Goal: Transaction & Acquisition: Purchase product/service

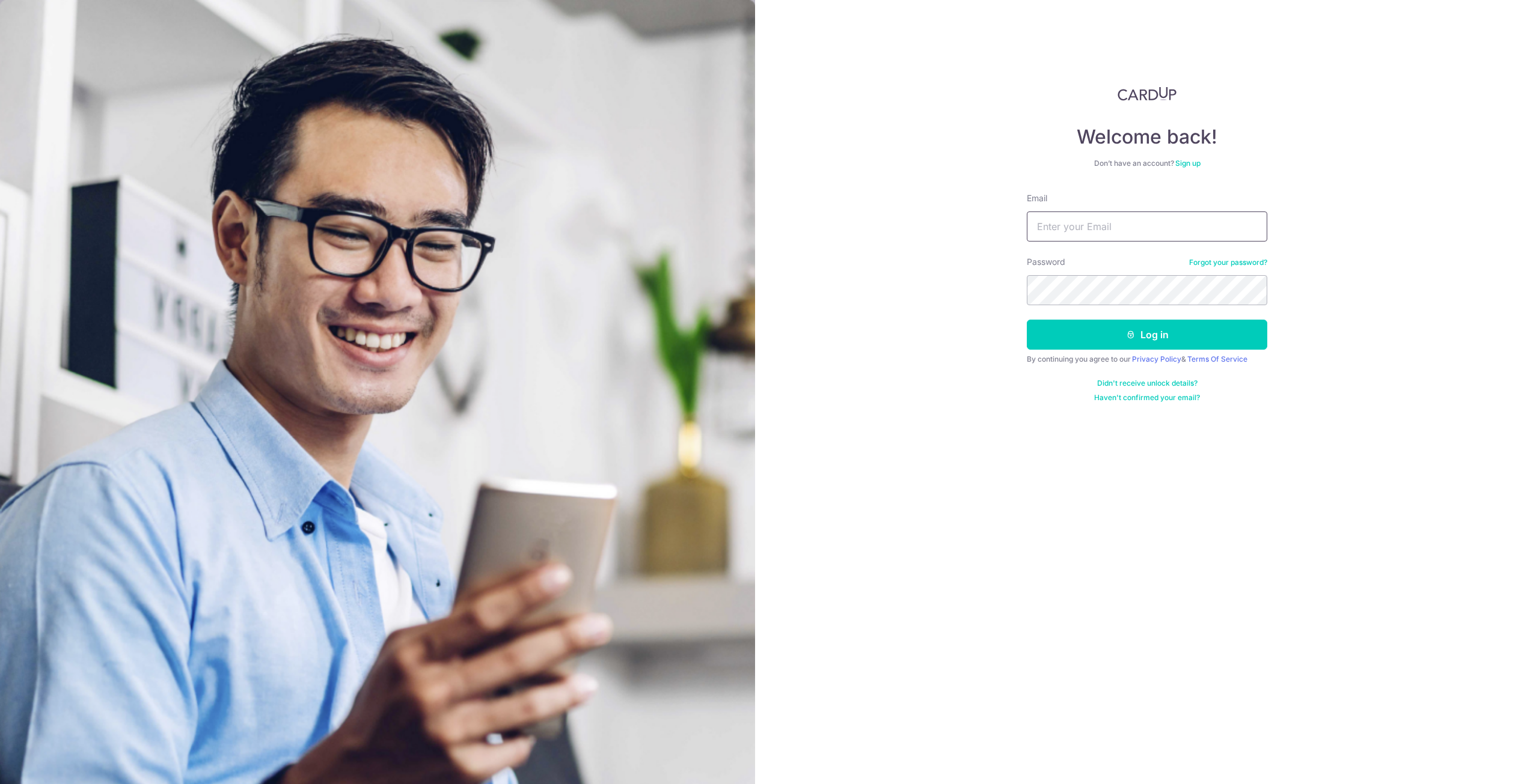
click at [1083, 218] on input "Email" at bounding box center [1147, 226] width 241 height 30
type input "khiewhyp@gmail.com"
click at [1104, 275] on div "Password Forgot your password?" at bounding box center [1147, 281] width 241 height 49
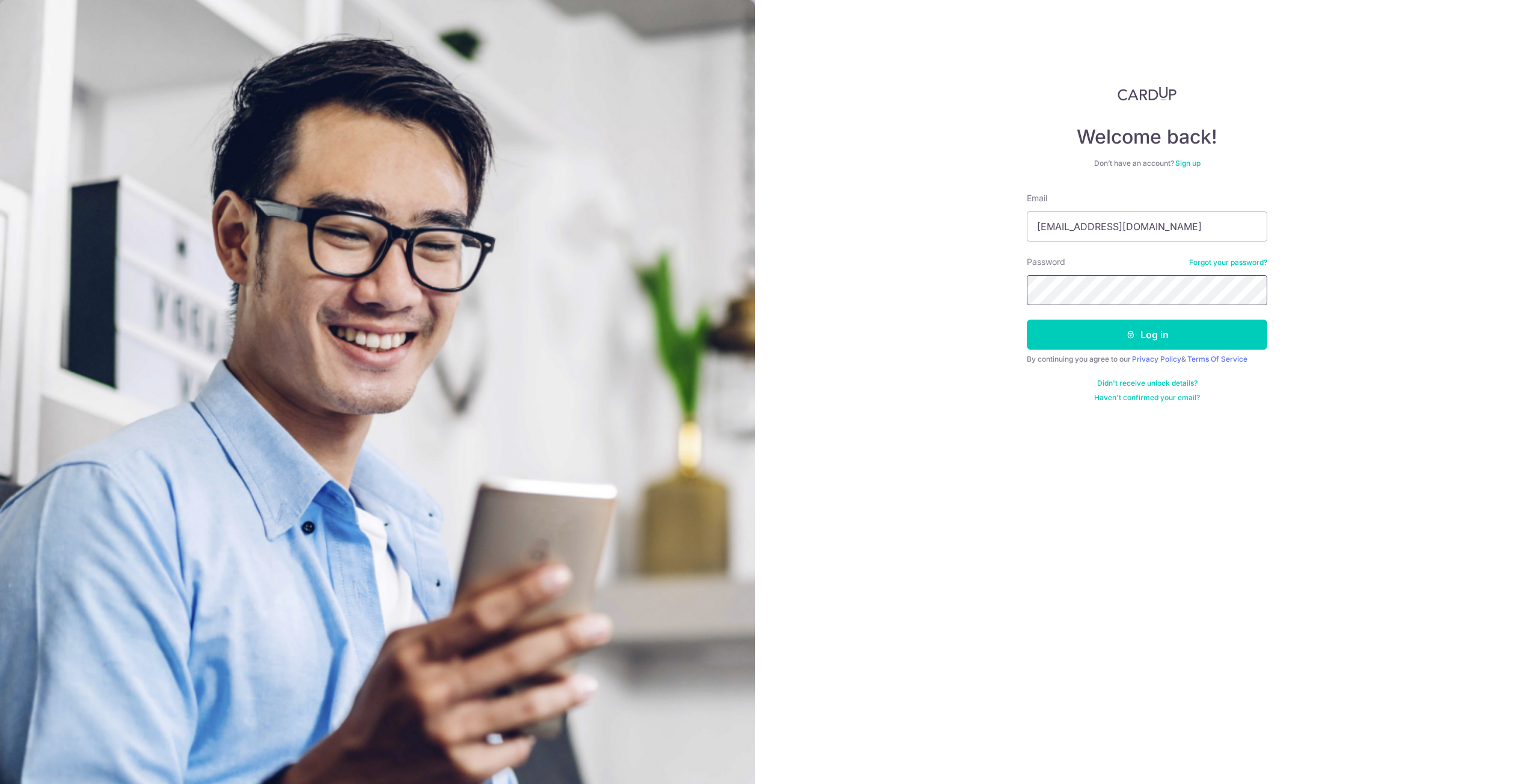
click at [1027, 319] on button "Log in" at bounding box center [1147, 334] width 241 height 30
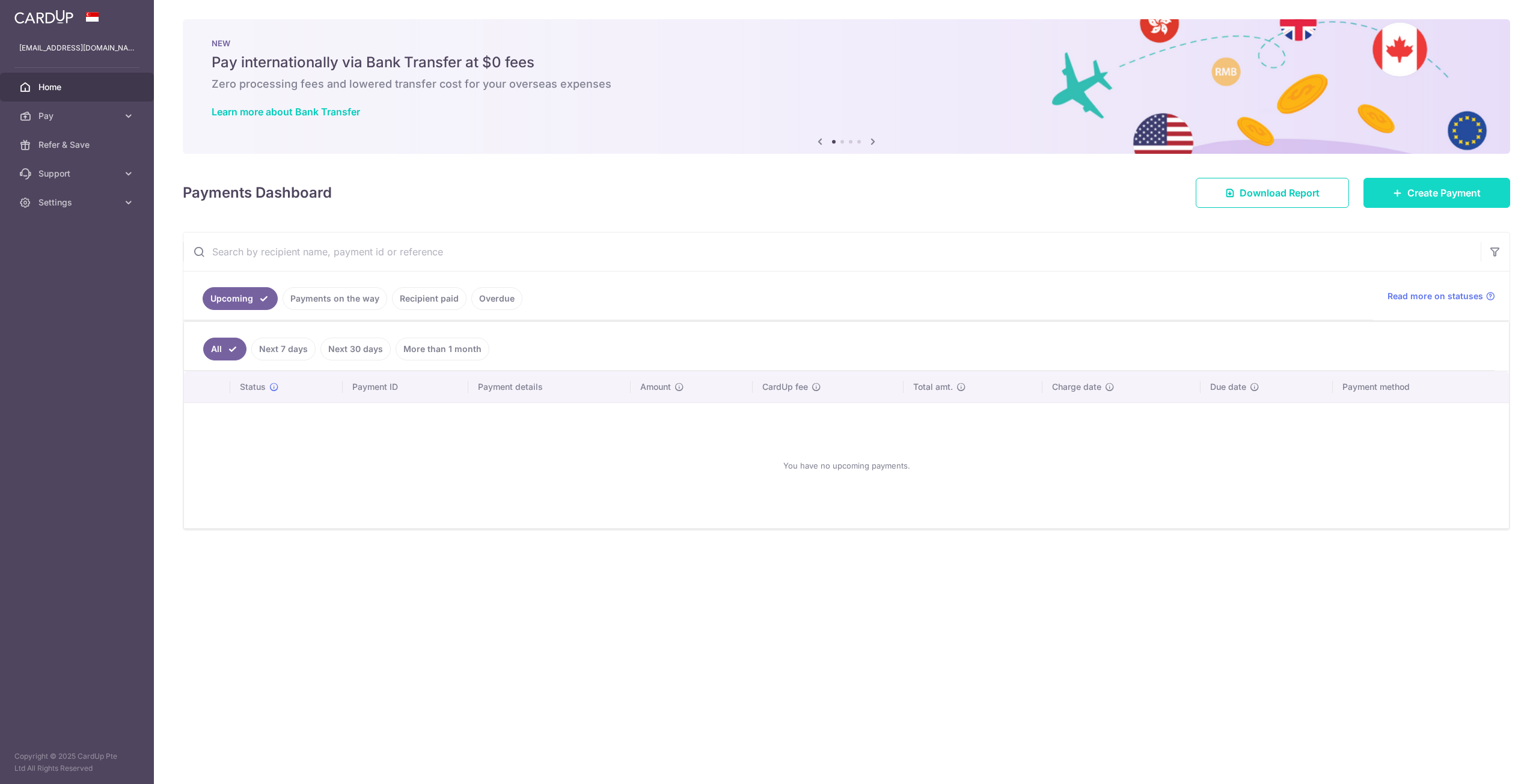
click at [1441, 200] on link "Create Payment" at bounding box center [1436, 193] width 147 height 30
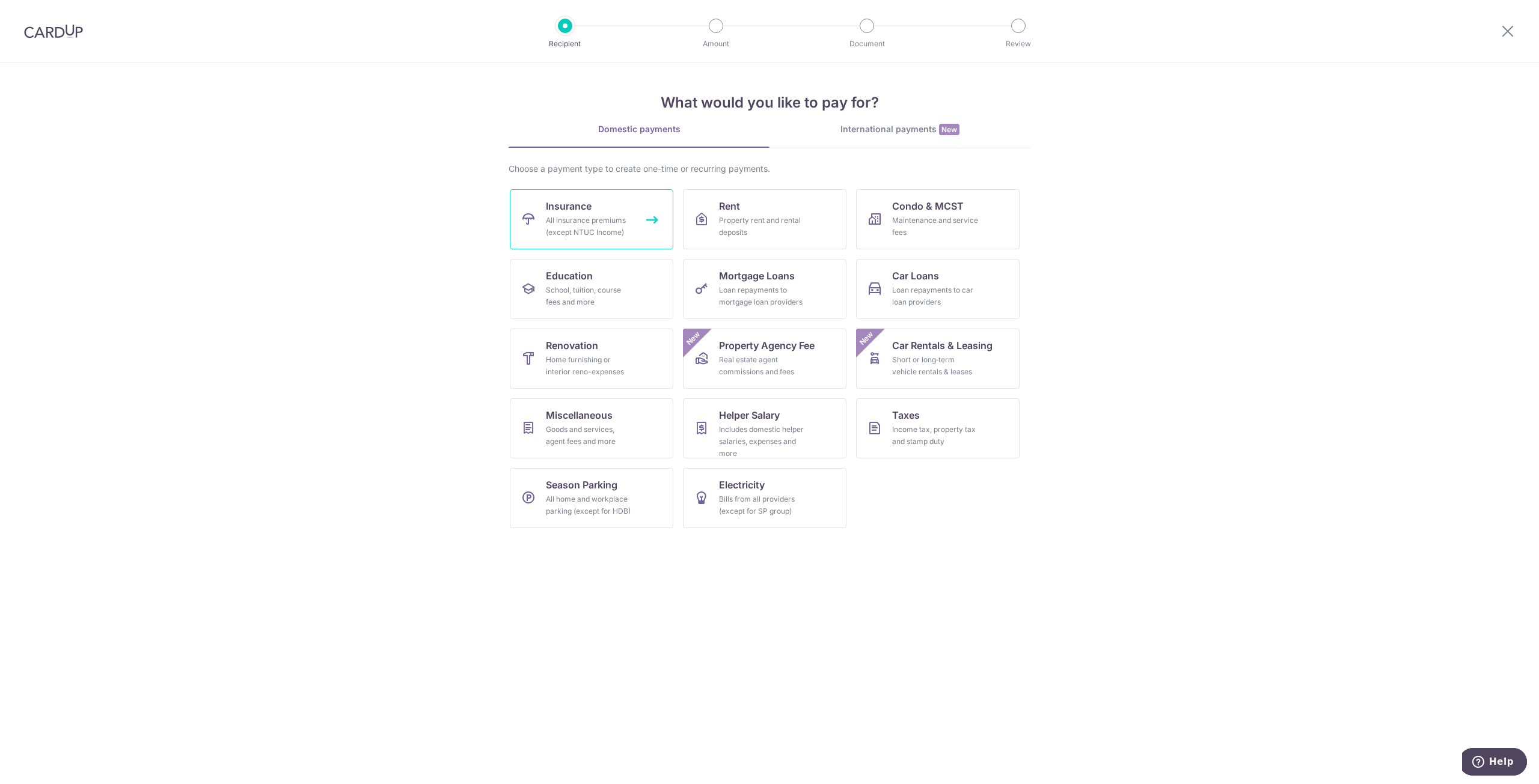
click at [624, 231] on div "All insurance premiums (except NTUC Income)" at bounding box center [589, 226] width 86 height 24
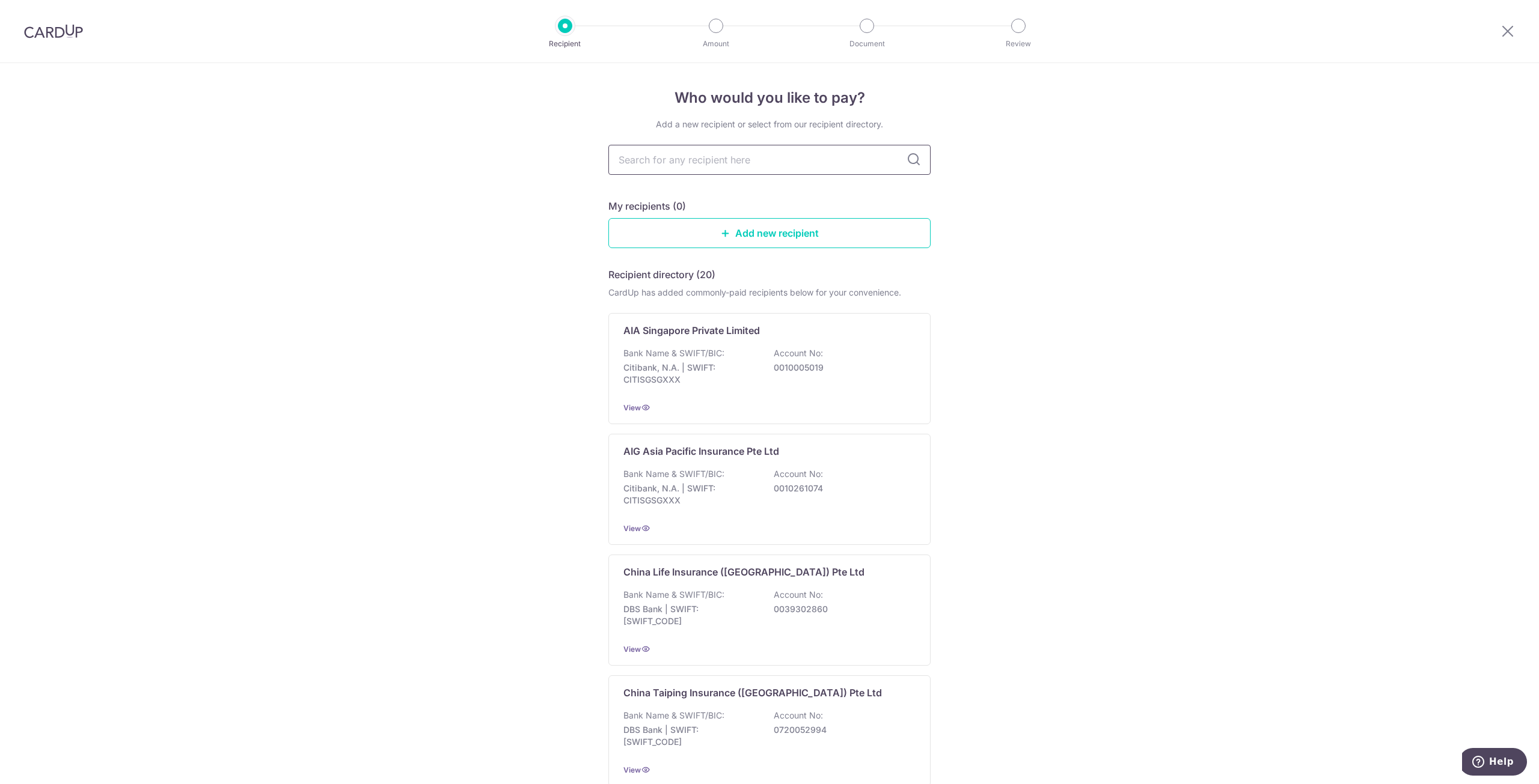
click at [700, 161] on input "text" at bounding box center [769, 160] width 322 height 30
type input "aia"
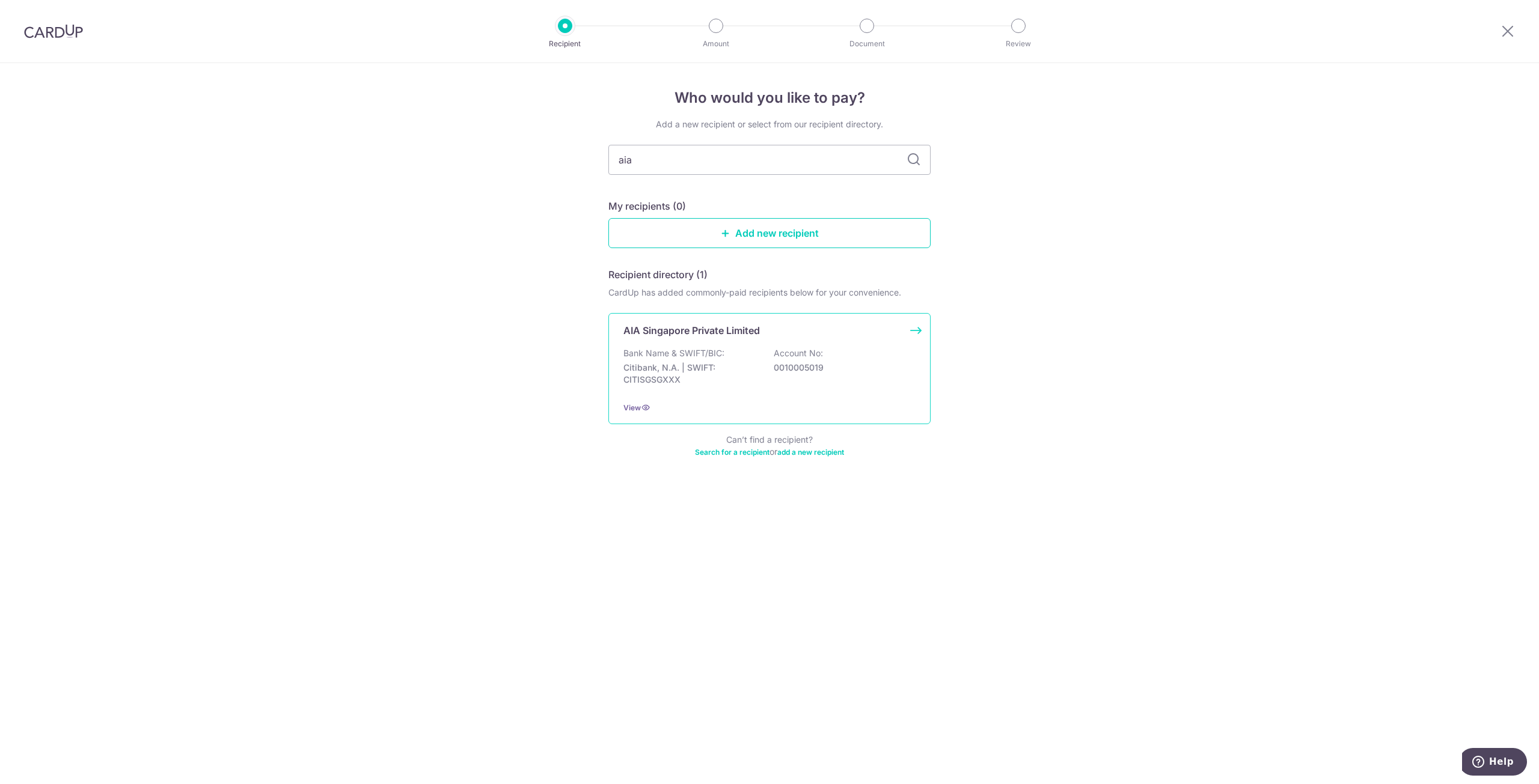
click at [801, 400] on div "AIA Singapore Private Limited Bank Name & SWIFT/BIC: Citibank, N.A. | SWIFT: CI…" at bounding box center [769, 369] width 322 height 111
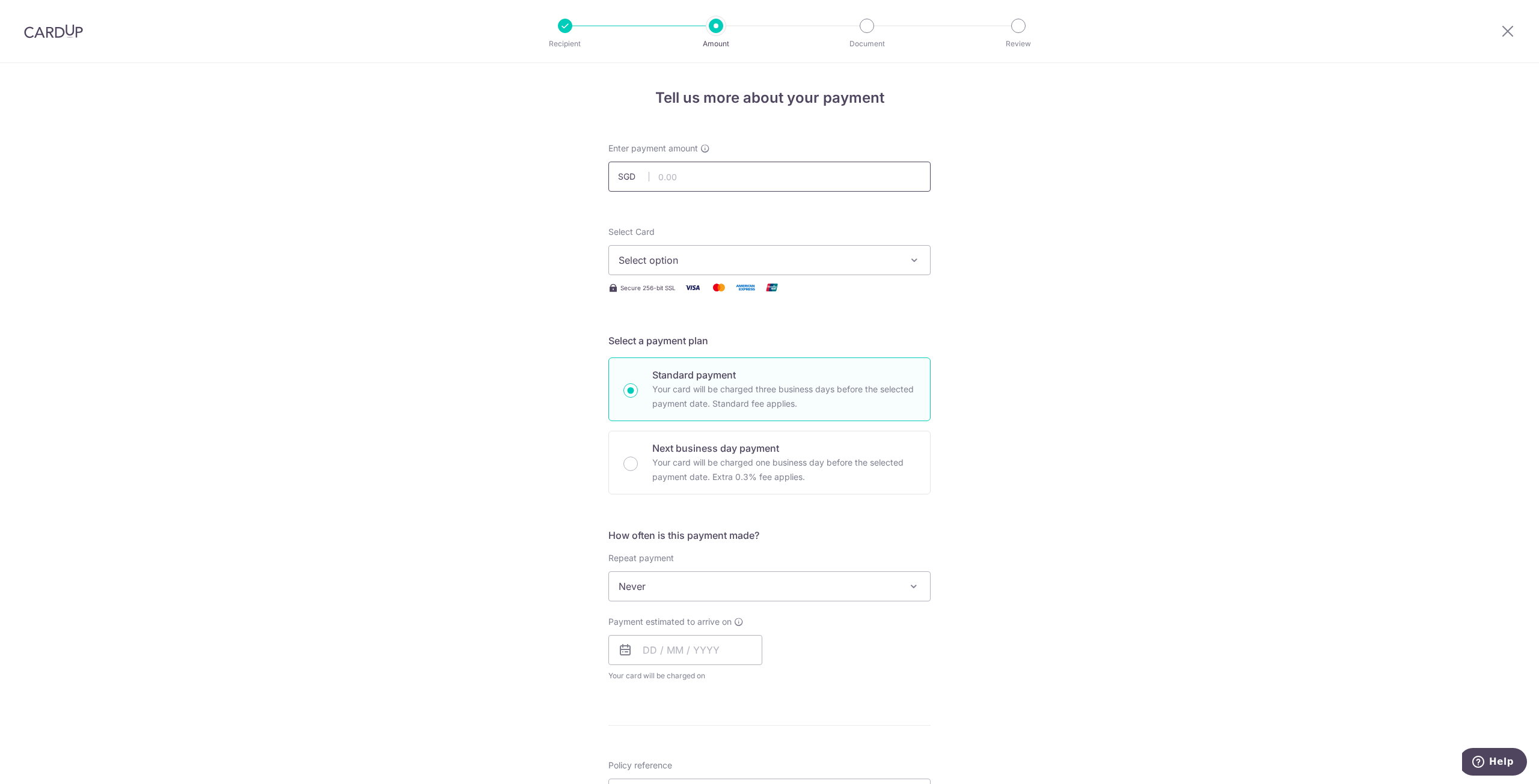
click at [688, 172] on input "text" at bounding box center [769, 176] width 322 height 30
type input "5,000.00"
drag, startPoint x: 1188, startPoint y: 252, endPoint x: 1156, endPoint y: 245, distance: 32.8
click at [1188, 251] on div "Tell us more about your payment Enter payment amount SGD 5,000.00 5000.00 Selec…" at bounding box center [770, 607] width 1539 height 1087
click at [895, 248] on button "Select option" at bounding box center [769, 260] width 322 height 30
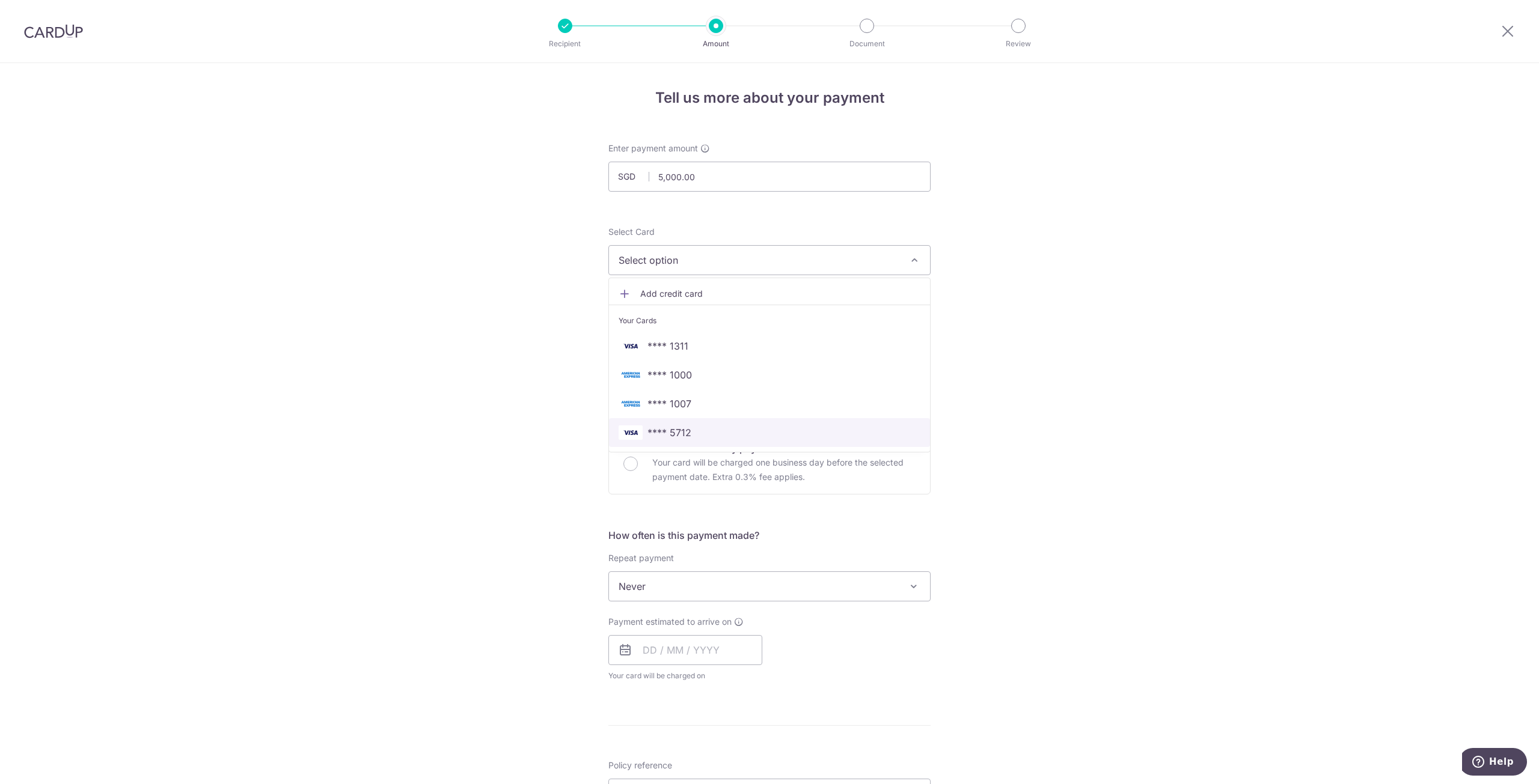
click at [786, 426] on span "**** 5712" at bounding box center [769, 432] width 302 height 15
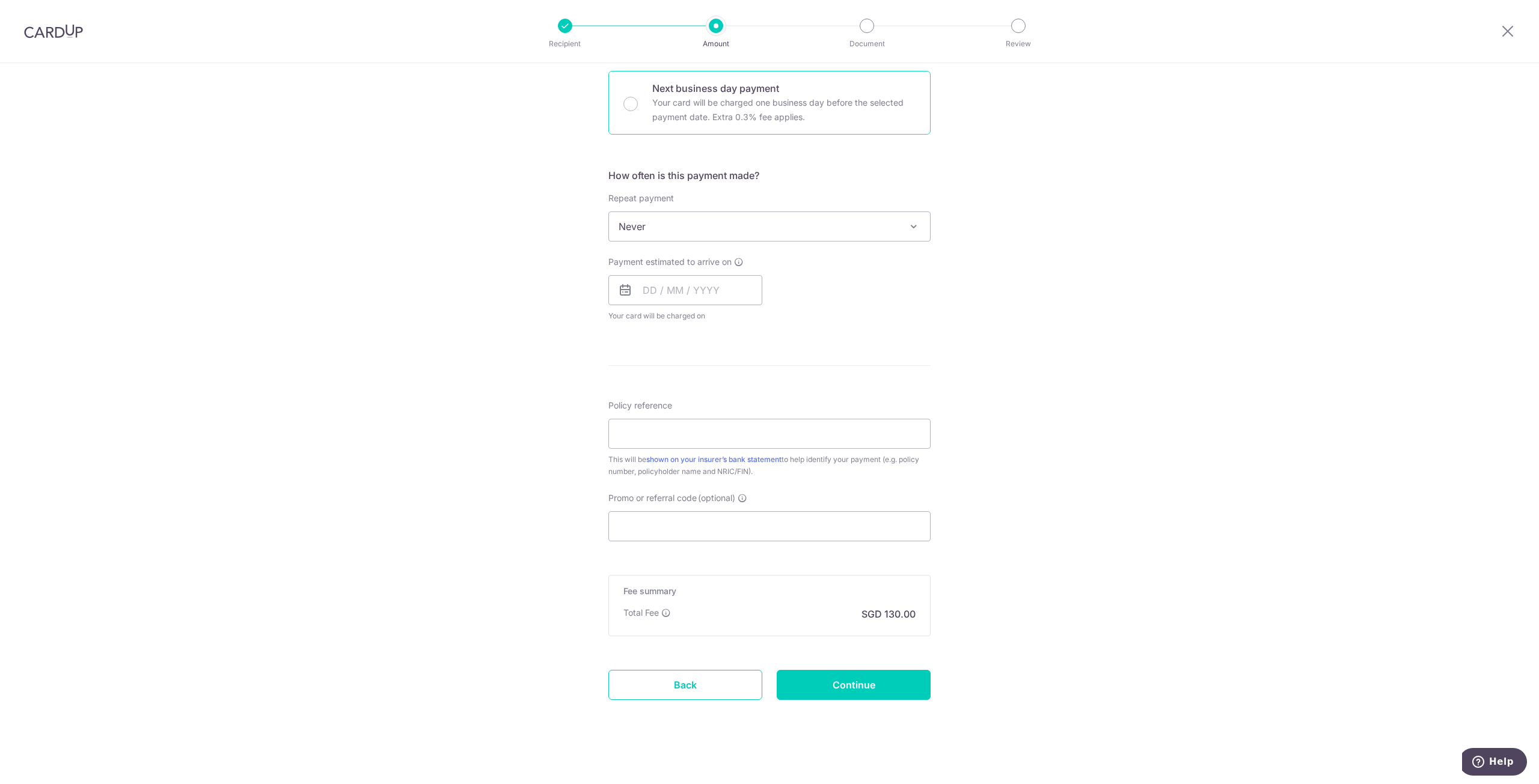
scroll to position [360, 0]
